Goal: Check status: Check status

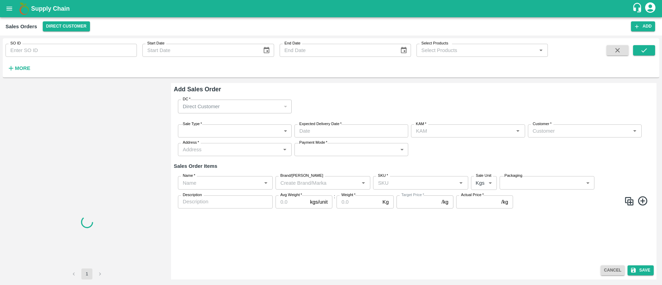
type input "[PERSON_NAME]"
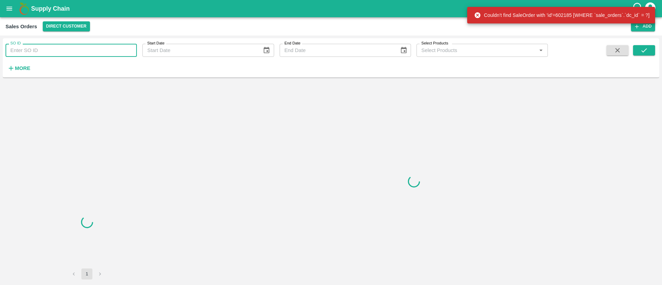
click at [24, 47] on input "SO ID" at bounding box center [71, 50] width 131 height 13
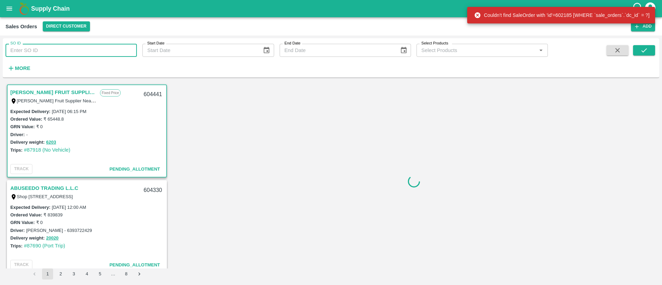
click at [5, 16] on div "Supply Chain" at bounding box center [331, 8] width 662 height 17
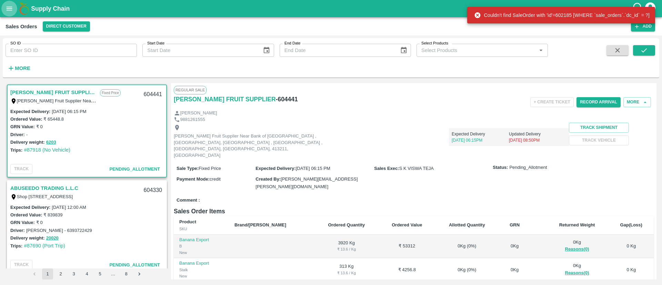
click at [6, 13] on button "open drawer" at bounding box center [9, 9] width 16 height 16
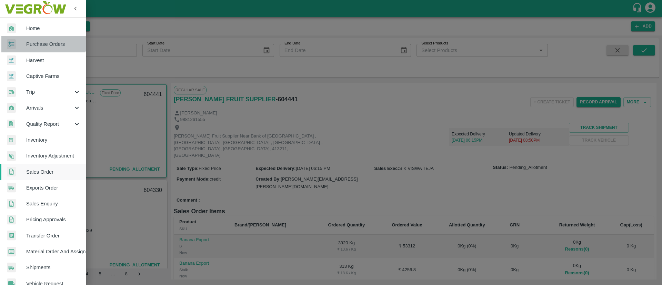
click at [35, 36] on link "Purchase Orders" at bounding box center [43, 44] width 86 height 16
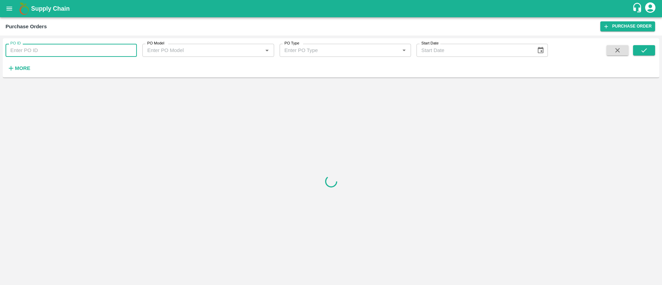
paste input "168950"
click at [46, 49] on input "PO ID" at bounding box center [71, 50] width 131 height 13
type input "168950"
click at [650, 48] on button "submit" at bounding box center [644, 50] width 22 height 10
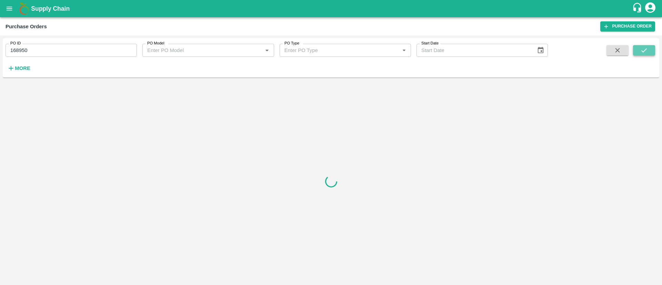
click at [650, 48] on button "submit" at bounding box center [644, 50] width 22 height 10
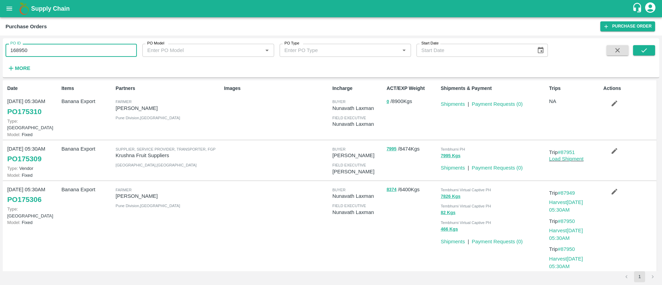
click at [114, 50] on input "168950" at bounding box center [71, 50] width 131 height 13
click at [651, 49] on button "submit" at bounding box center [644, 50] width 22 height 10
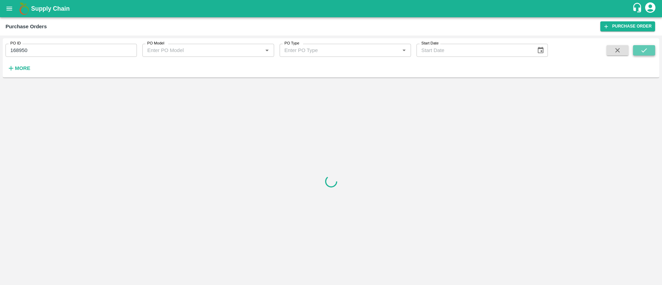
click at [651, 49] on button "submit" at bounding box center [644, 50] width 22 height 10
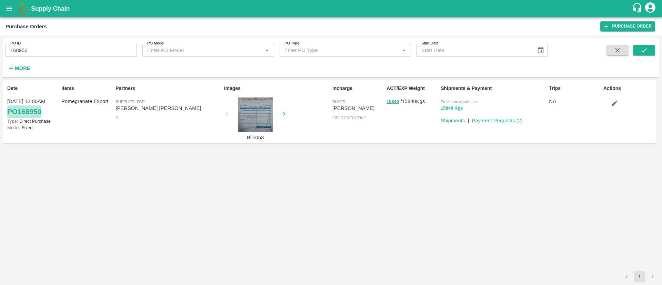
click at [19, 114] on link "PO 168950" at bounding box center [24, 111] width 34 height 12
